Goal: Task Accomplishment & Management: Manage account settings

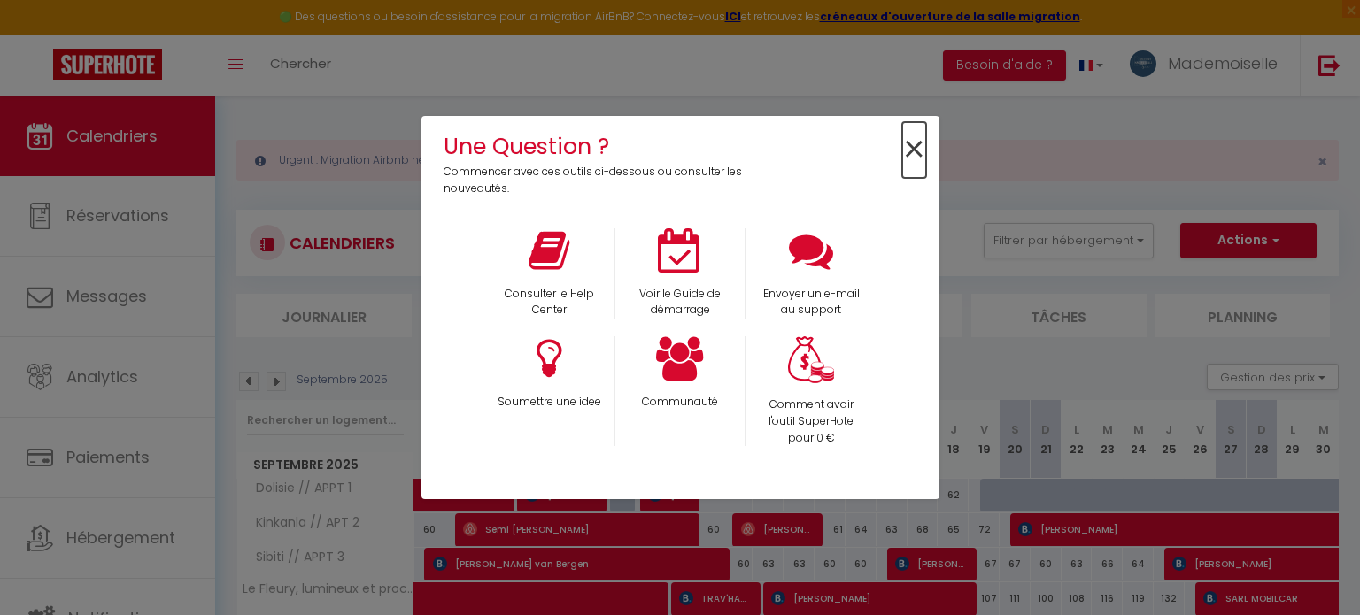
click at [917, 148] on span "×" at bounding box center [914, 150] width 24 height 56
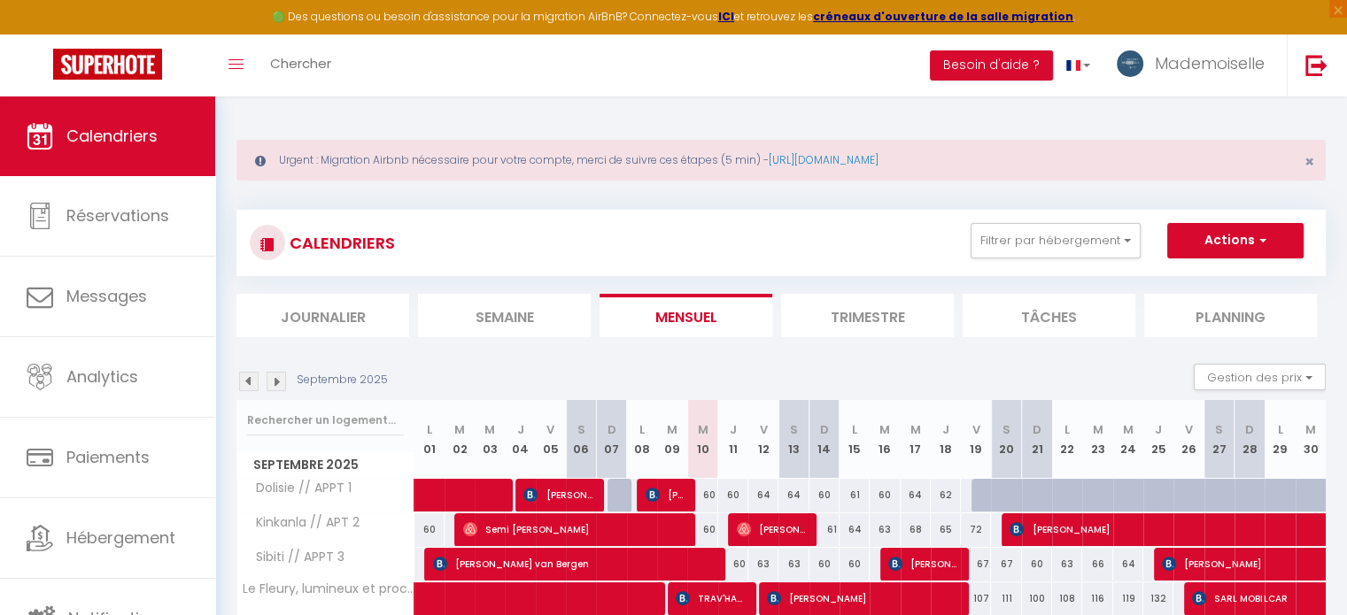
scroll to position [106, 0]
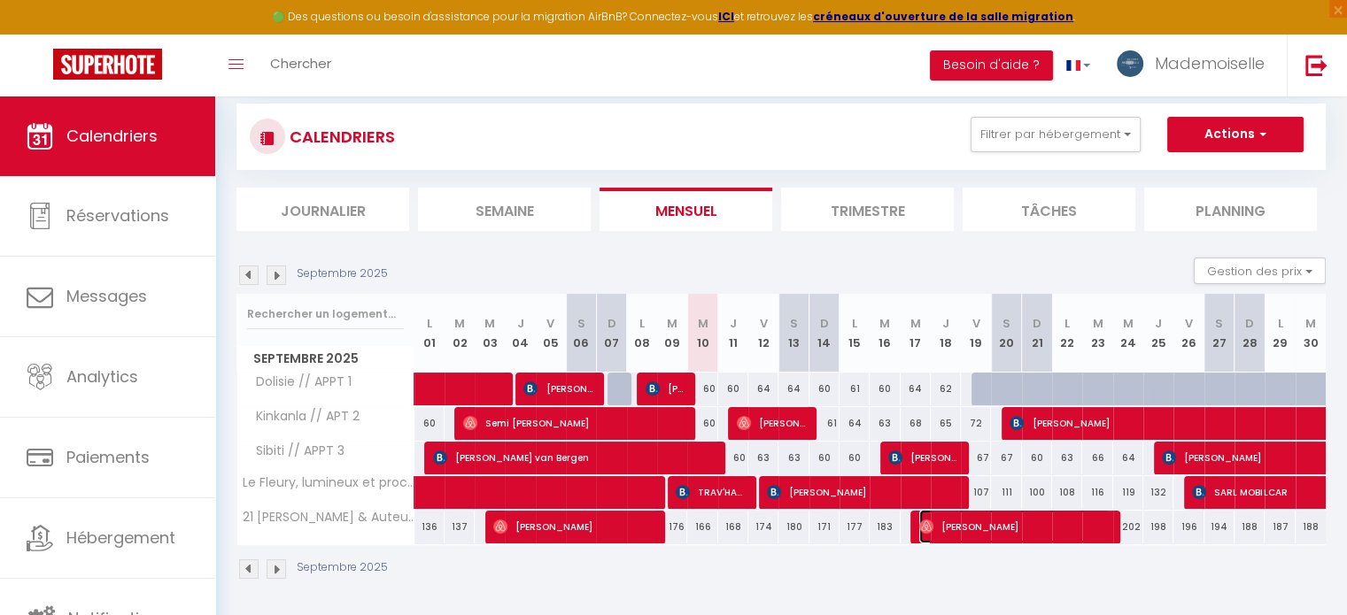
click at [1055, 526] on span "[PERSON_NAME]" at bounding box center [1014, 527] width 190 height 34
select select "OK"
select select "1"
select select "0"
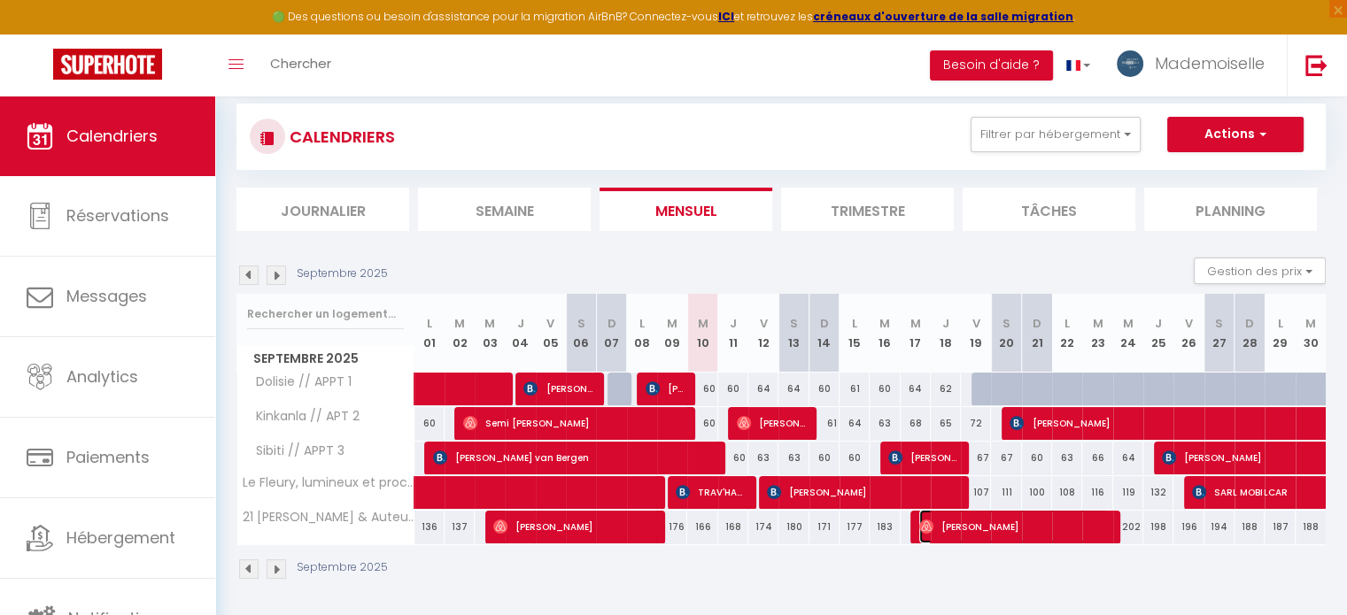
select select "1"
select select
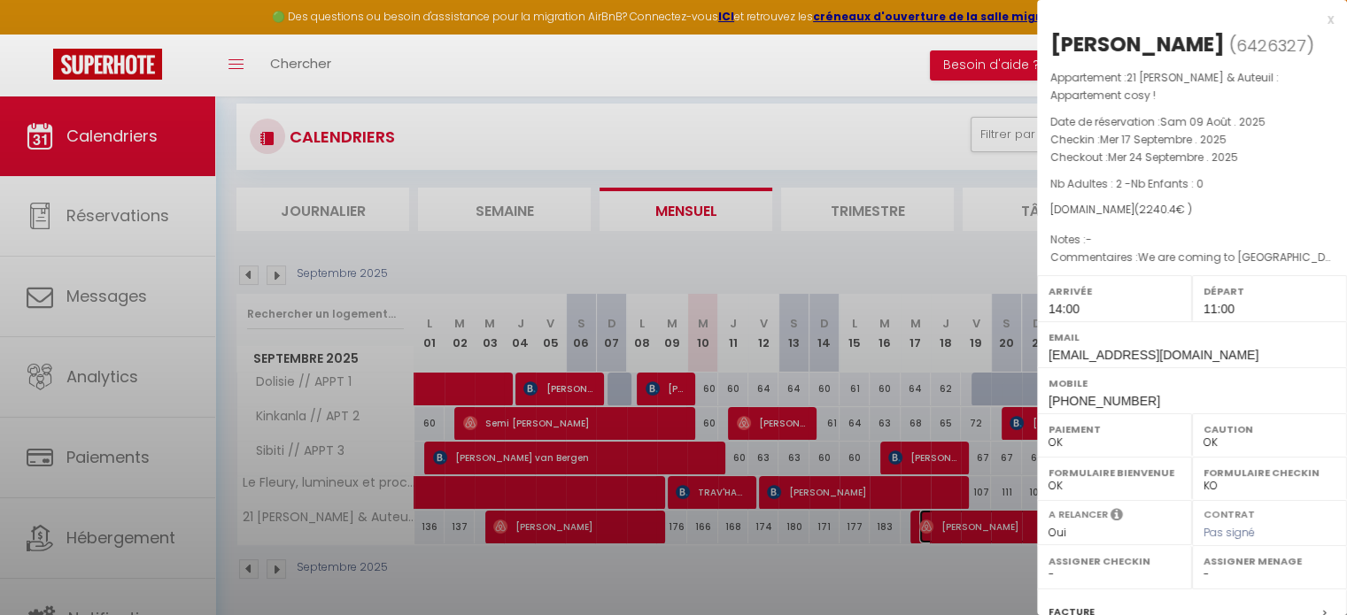
select select "26039"
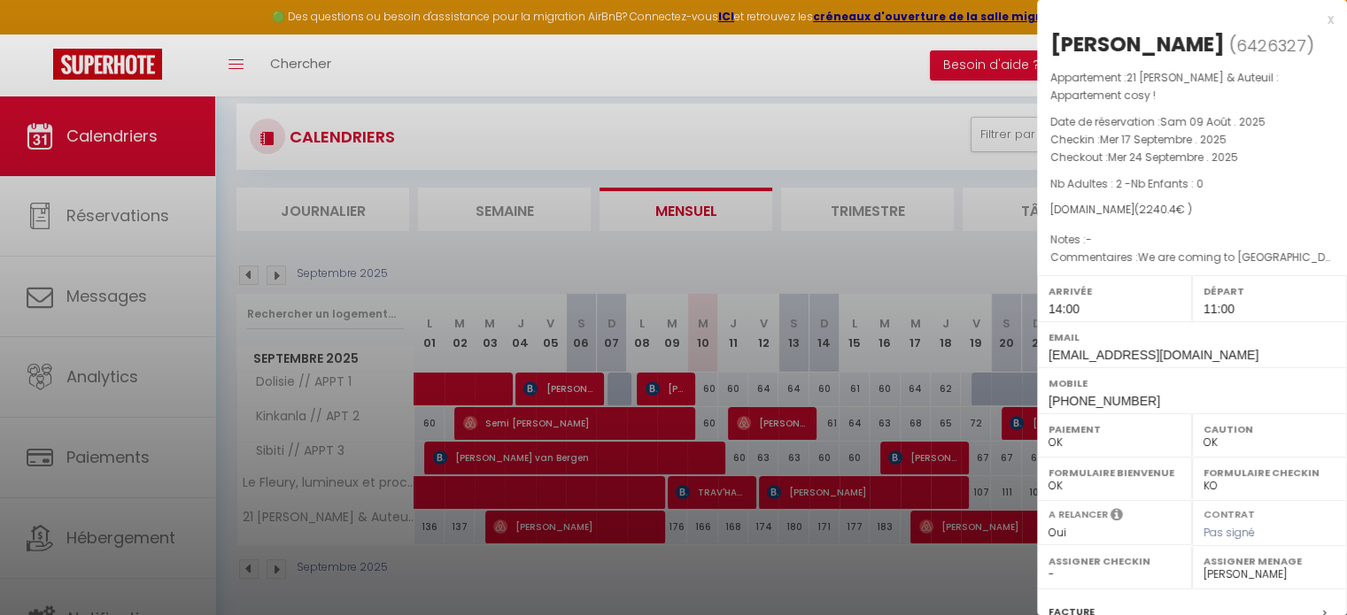
click at [1320, 17] on div "x [PERSON_NAME] ( 6426327 ) Appartement : 21 [PERSON_NAME] & Auteuil : Appartem…" at bounding box center [1192, 421] width 310 height 843
click at [1316, 15] on div "x" at bounding box center [1185, 19] width 297 height 21
